Goal: Task Accomplishment & Management: Manage account settings

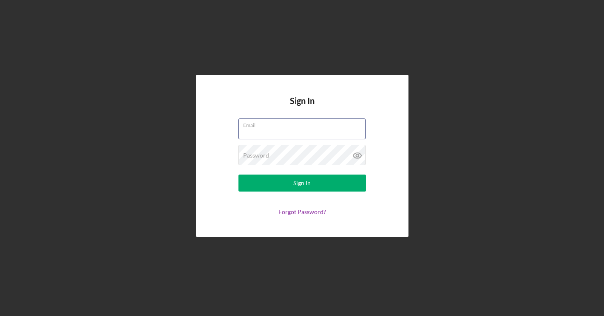
type input "[EMAIL_ADDRESS][DOMAIN_NAME]"
click at [302, 183] on button "Sign In" at bounding box center [302, 183] width 128 height 17
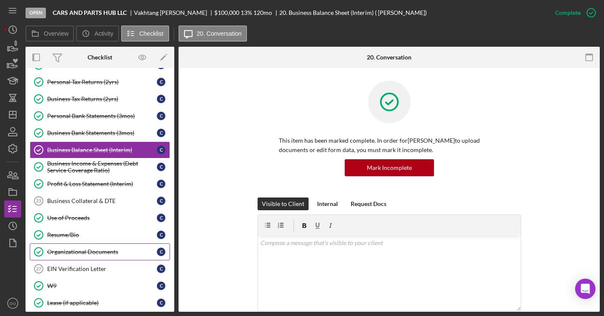
scroll to position [145, 0]
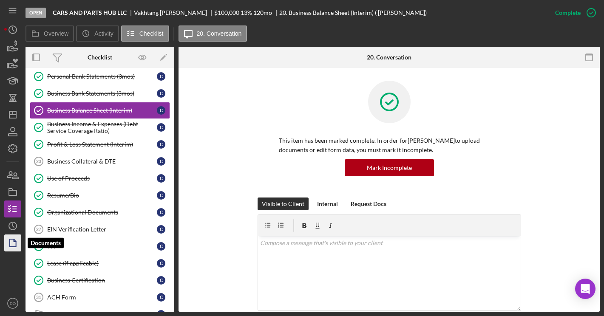
click at [17, 244] on icon "button" at bounding box center [12, 243] width 21 height 21
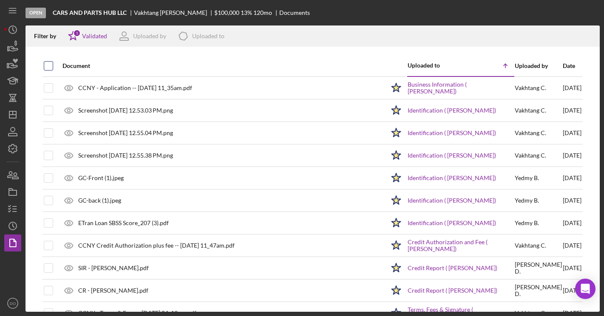
click at [45, 66] on input "checkbox" at bounding box center [48, 66] width 9 height 9
checkbox input "true"
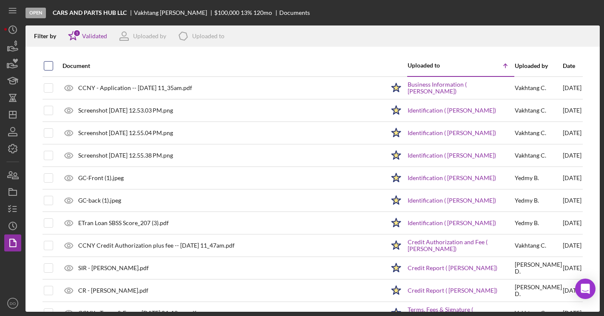
checkbox input "true"
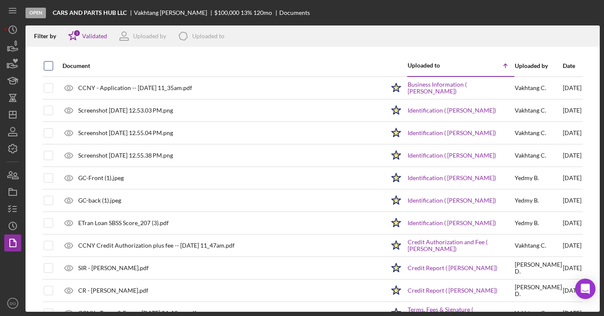
checkbox input "true"
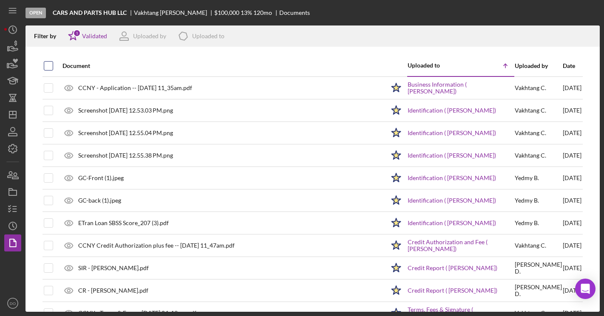
checkbox input "true"
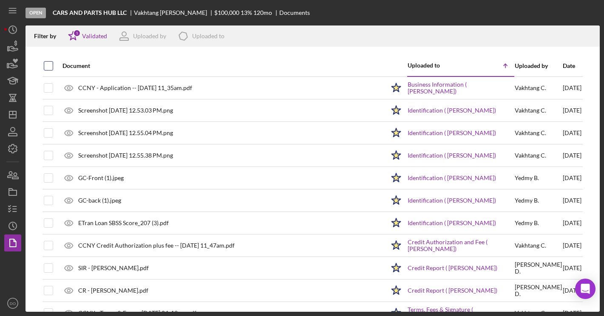
checkbox input "true"
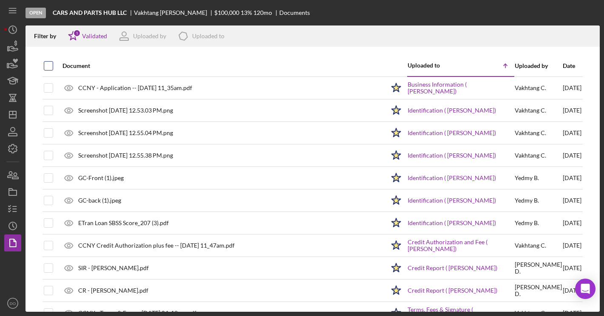
checkbox input "true"
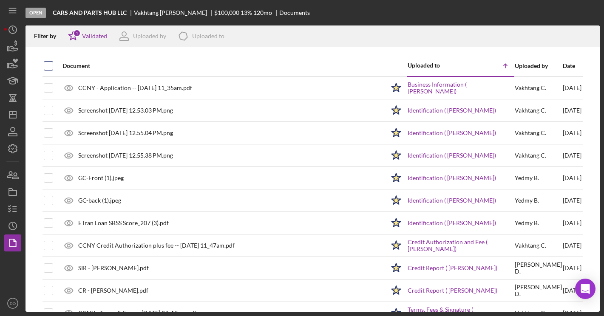
checkbox input "true"
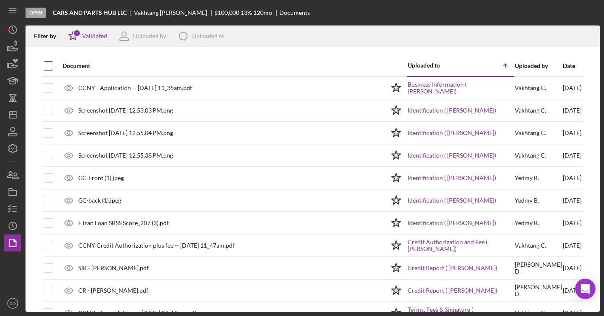
checkbox input "true"
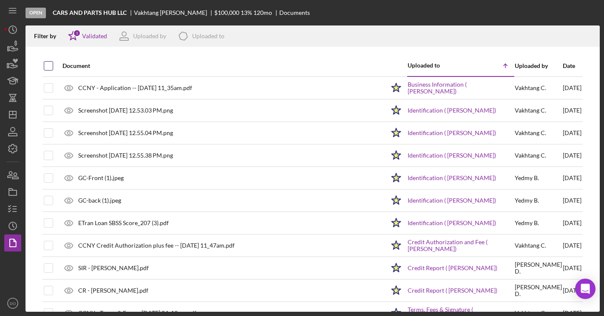
checkbox input "true"
click at [594, 35] on icon "Icon/Download" at bounding box center [589, 36] width 19 height 19
